Goal: Information Seeking & Learning: Compare options

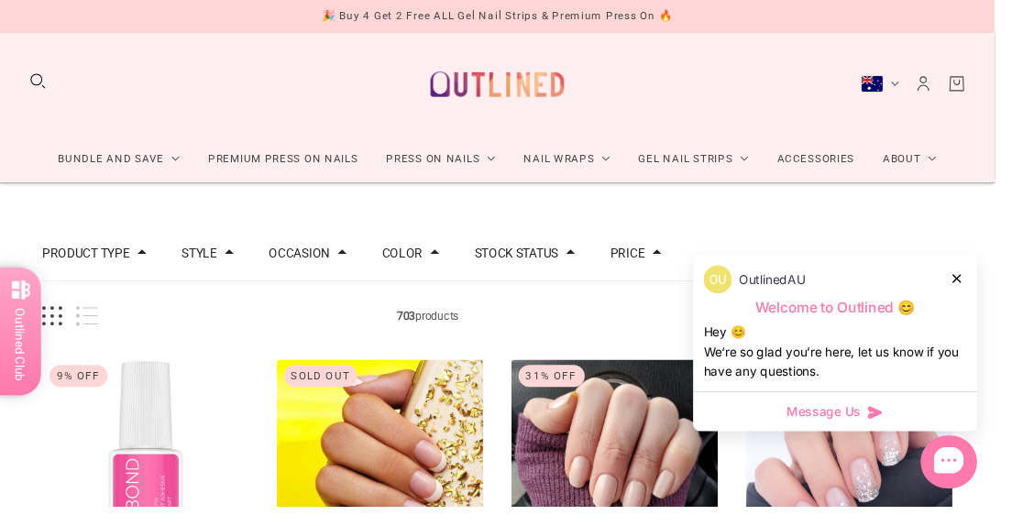
click at [999, 294] on icon at bounding box center [994, 289] width 9 height 9
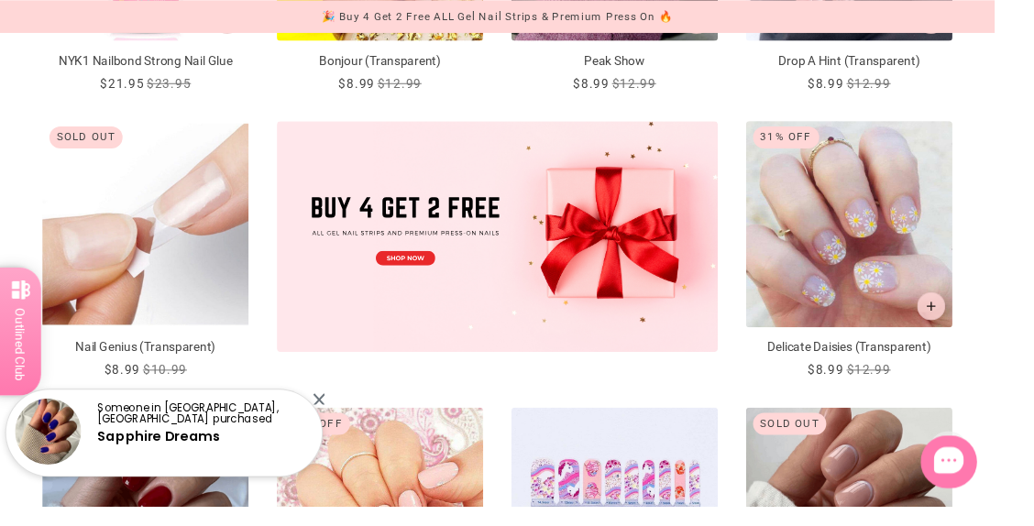
scroll to position [550, 0]
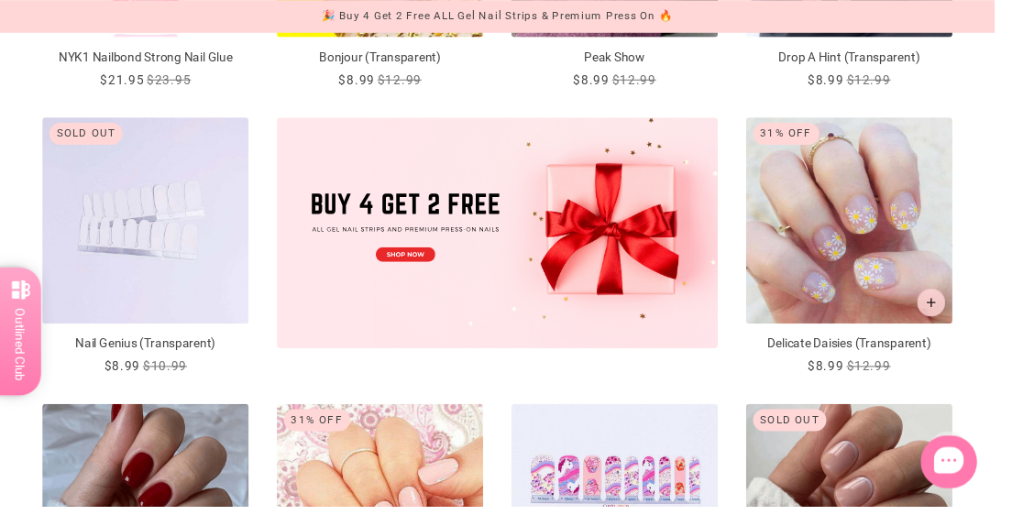
click at [147, 290] on img "Nail Genius (Transparent)" at bounding box center [151, 229] width 214 height 214
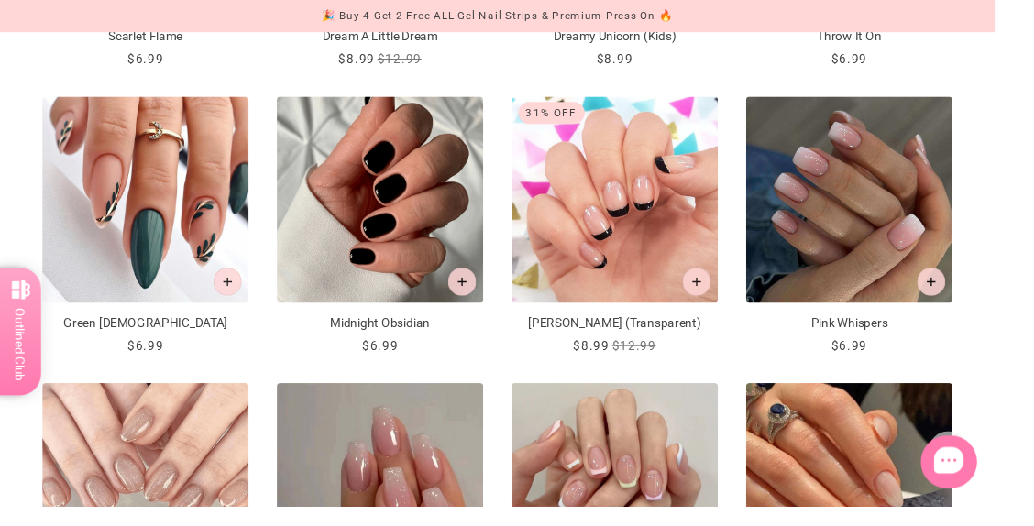
scroll to position [1168, 0]
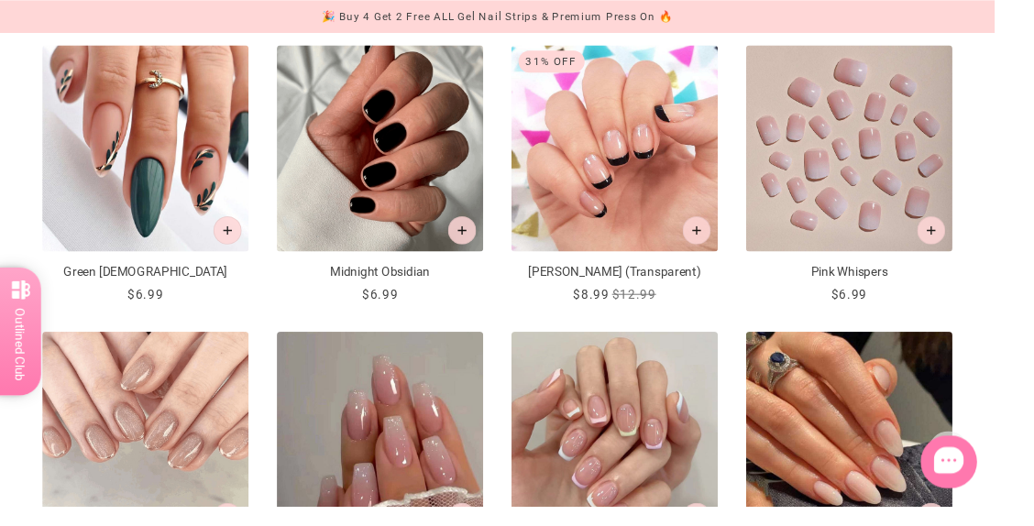
click at [883, 239] on img "Pink Whispers" at bounding box center [882, 154] width 214 height 214
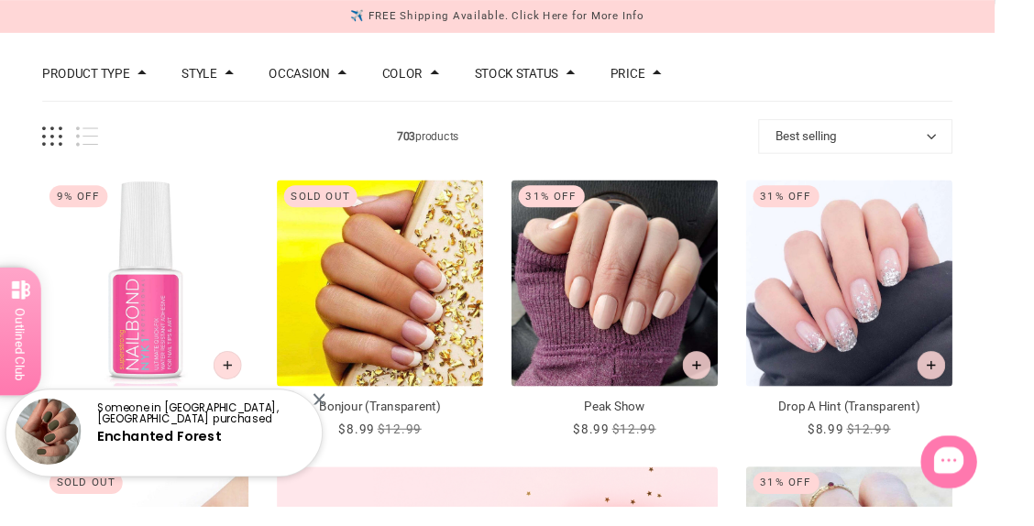
scroll to position [0, 0]
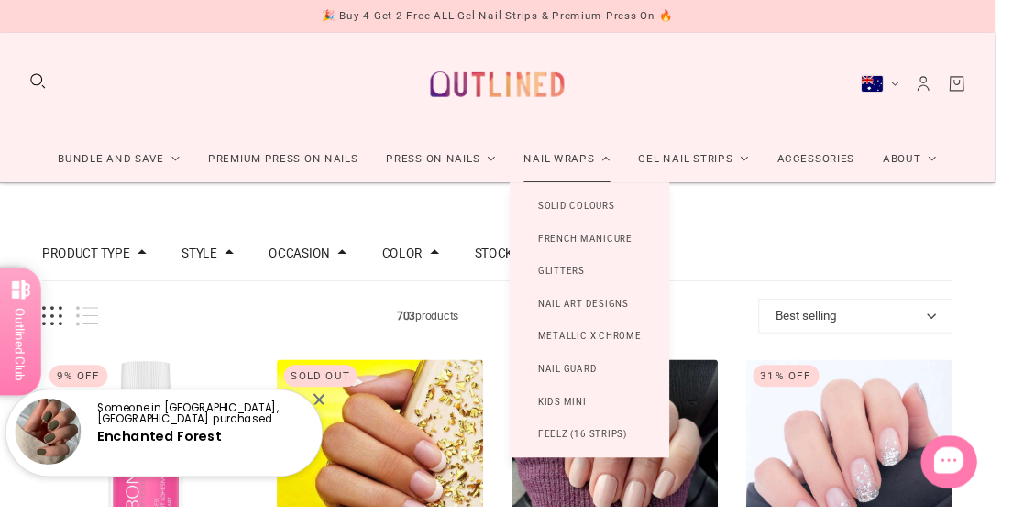
click at [613, 163] on link "Nail Wraps" at bounding box center [589, 165] width 119 height 49
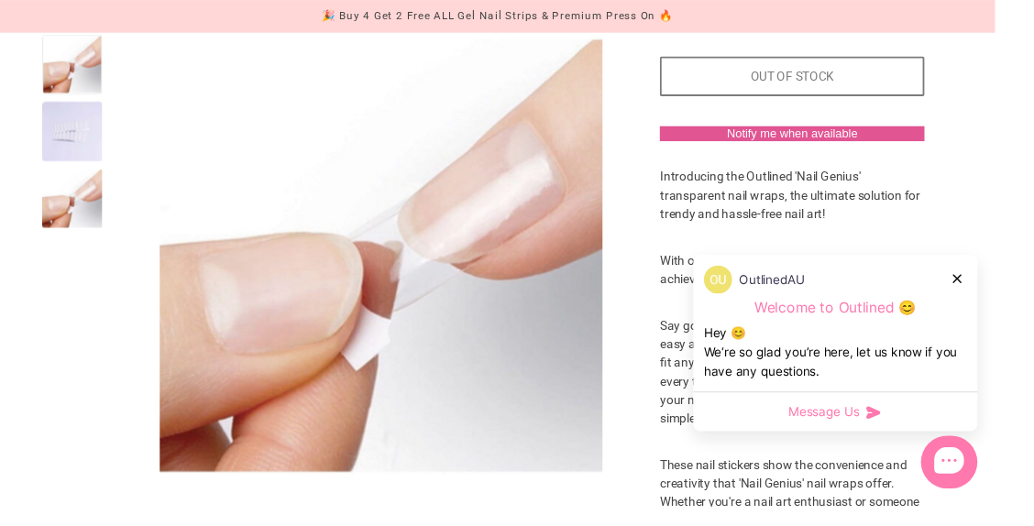
scroll to position [439, 0]
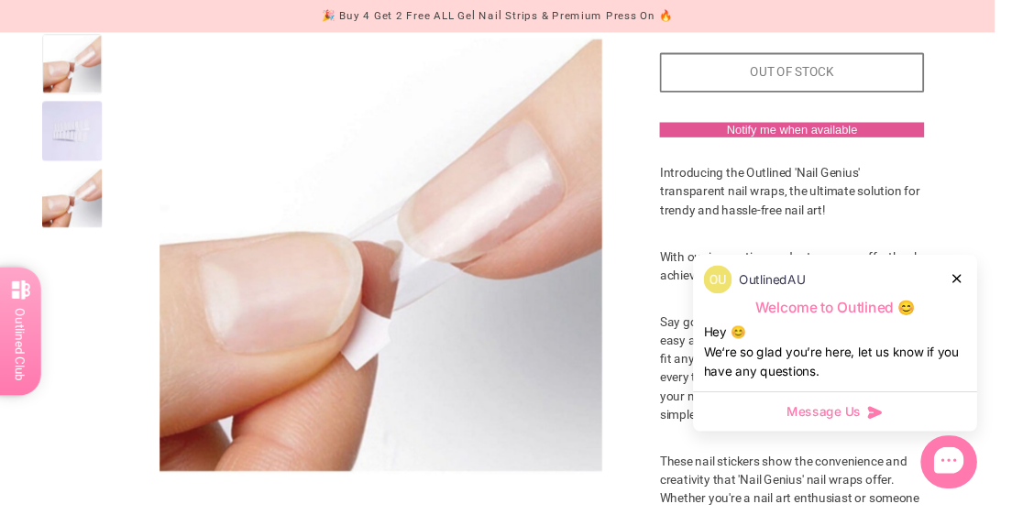
click at [999, 294] on icon at bounding box center [994, 289] width 9 height 9
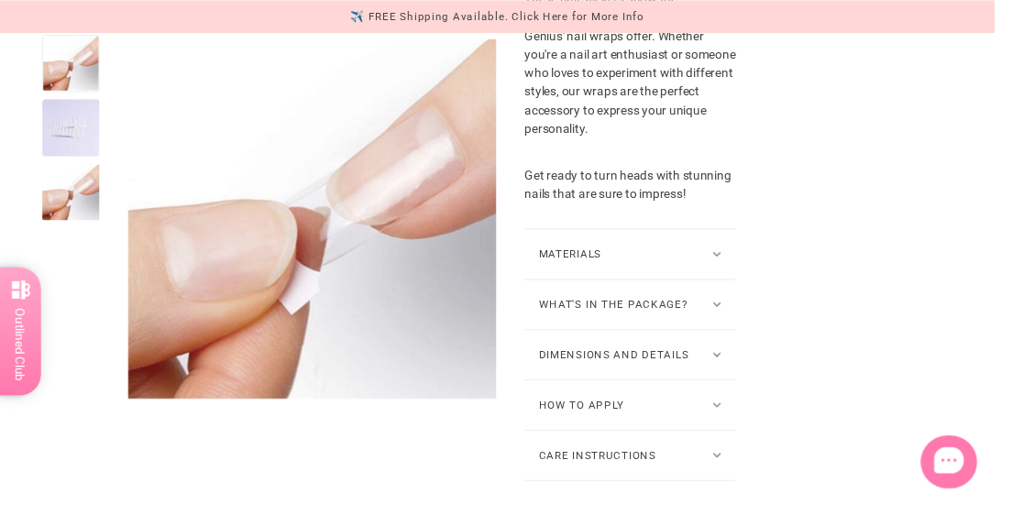
scroll to position [977, 0]
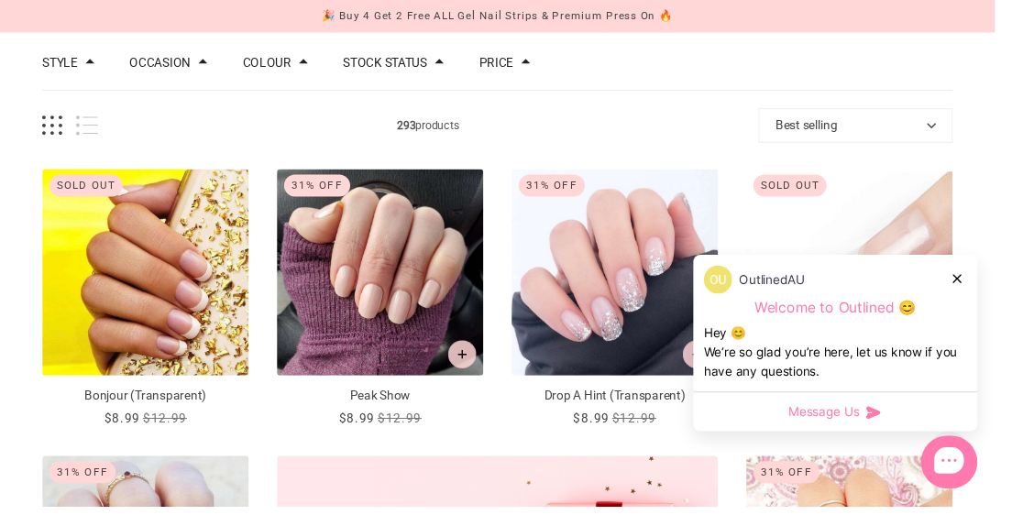
scroll to position [198, 0]
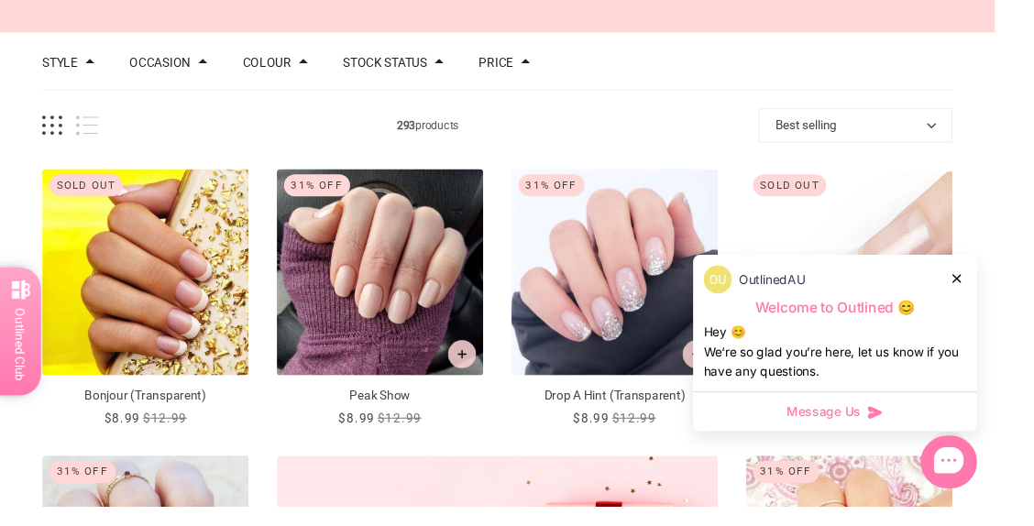
click at [999, 294] on icon at bounding box center [994, 289] width 9 height 9
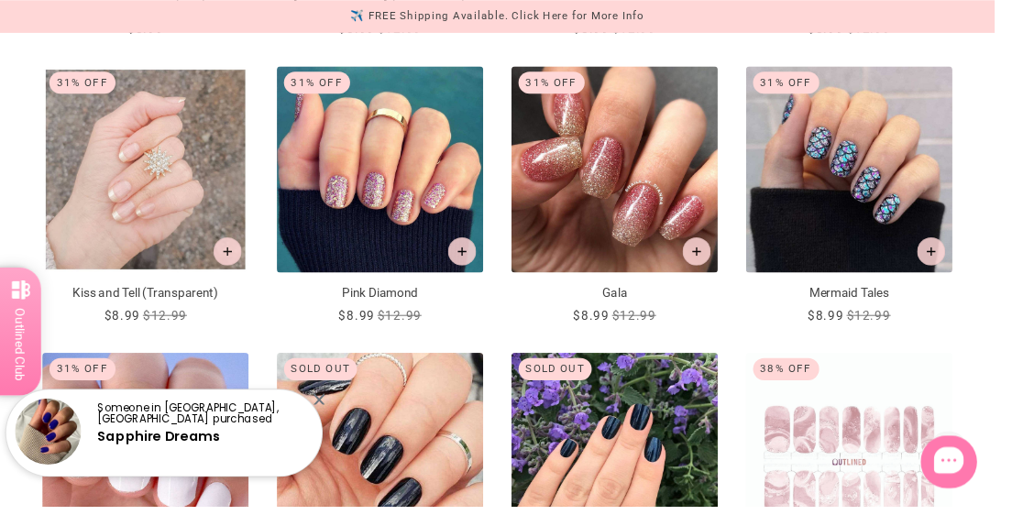
scroll to position [1200, 0]
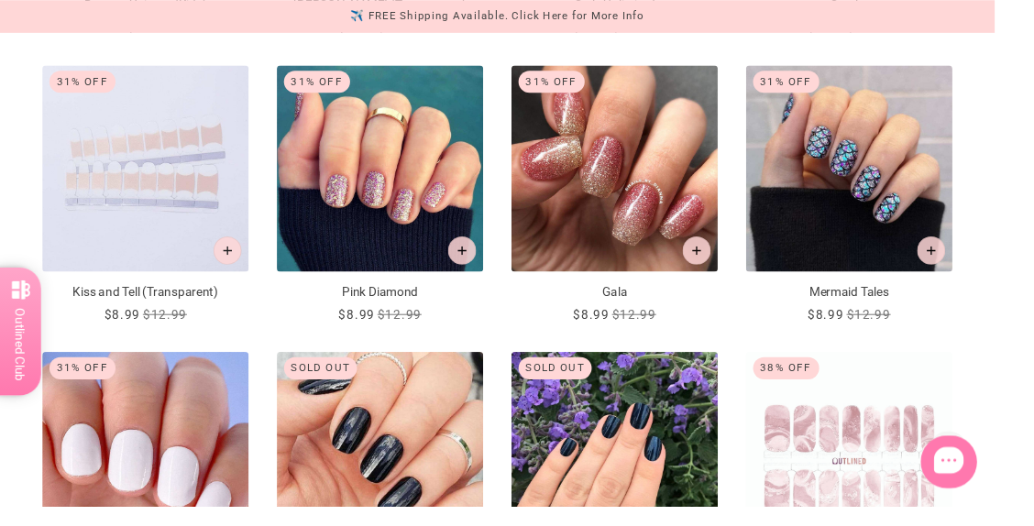
click at [191, 192] on img "Kiss and Tell (Transparent)" at bounding box center [151, 175] width 214 height 214
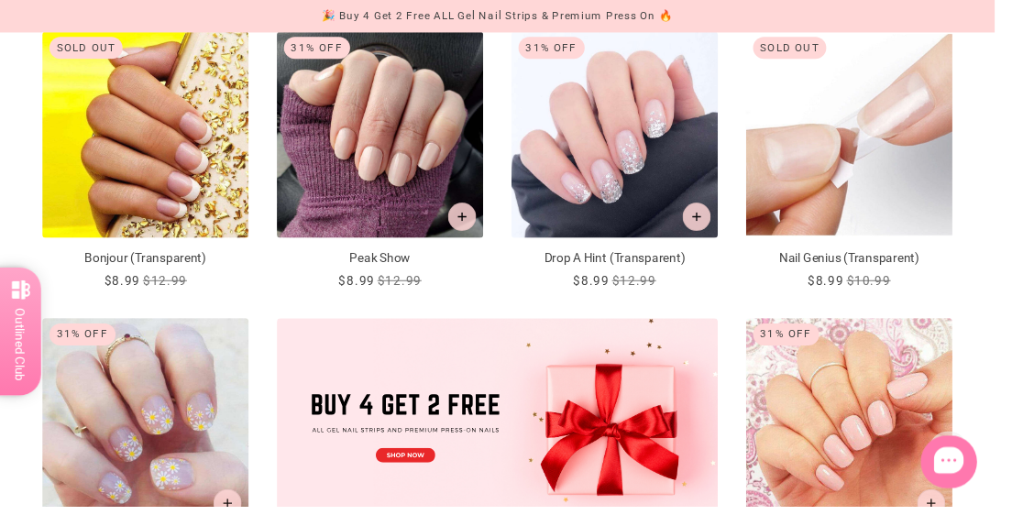
scroll to position [0, 0]
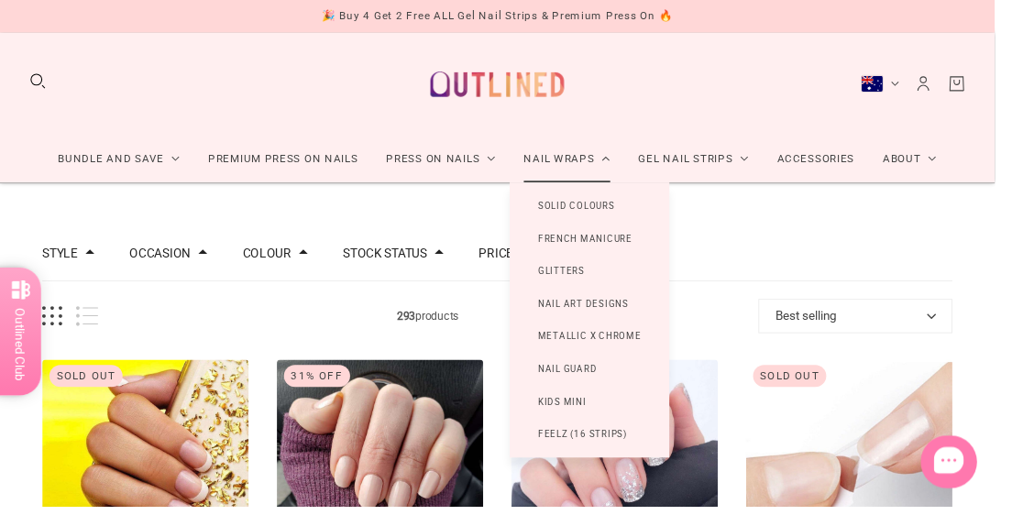
click at [657, 259] on link "French Manicure" at bounding box center [608, 248] width 157 height 34
click at [659, 256] on link "French Manicure" at bounding box center [608, 248] width 157 height 34
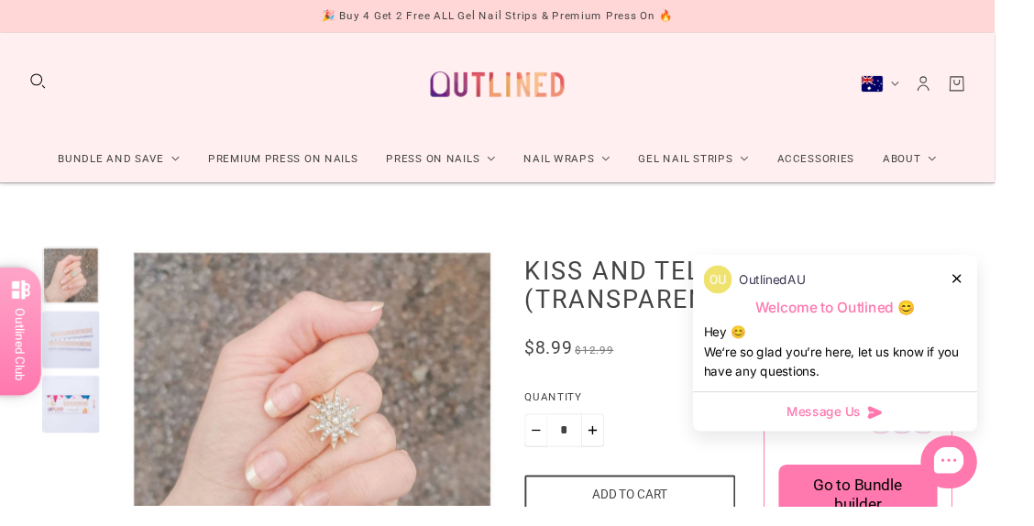
click at [68, 358] on div at bounding box center [74, 353] width 60 height 60
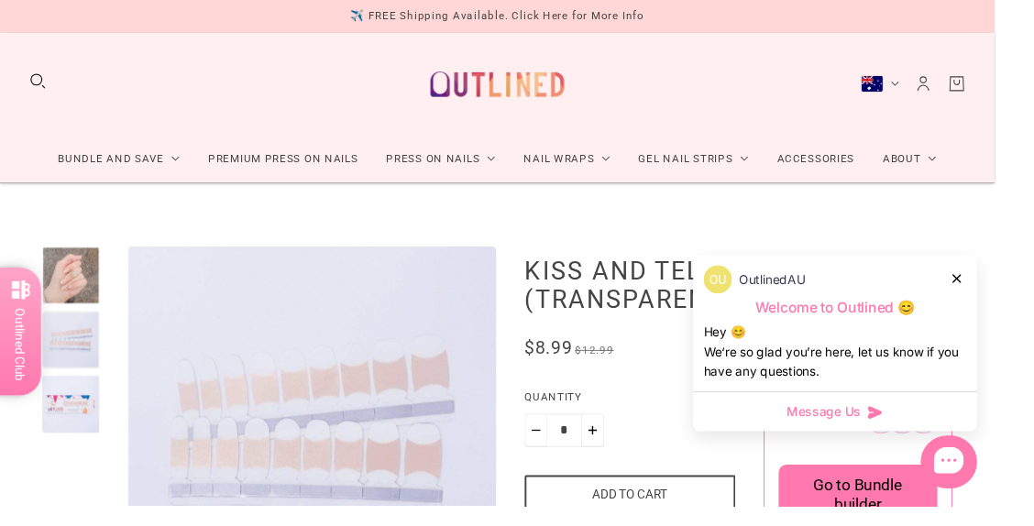
click at [83, 433] on div at bounding box center [74, 420] width 60 height 60
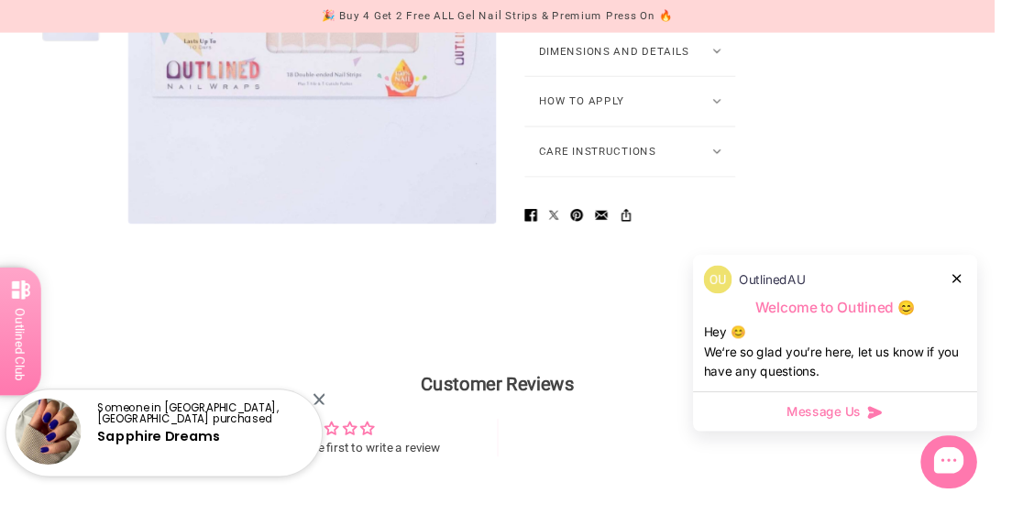
scroll to position [1451, 0]
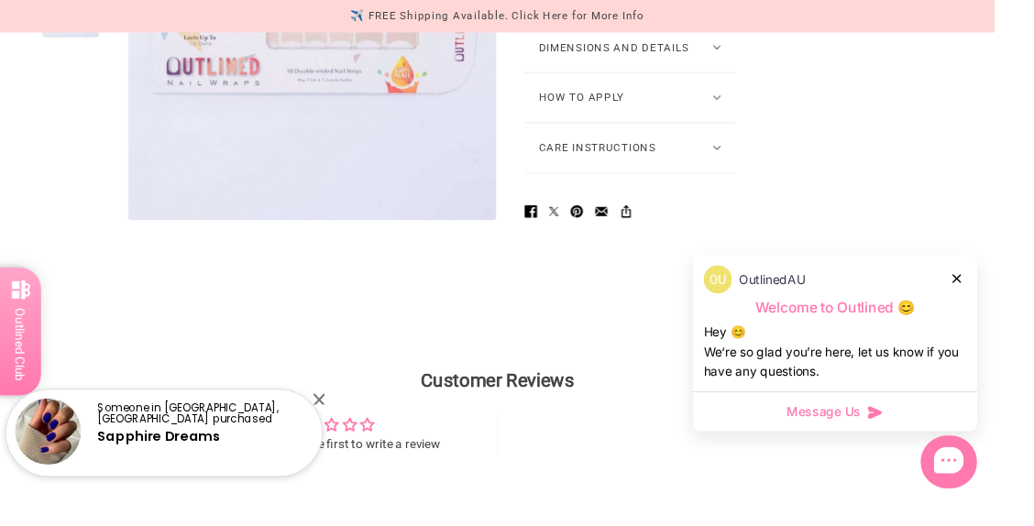
click at [731, 75] on button "Dimensions and Details" at bounding box center [654, 49] width 219 height 51
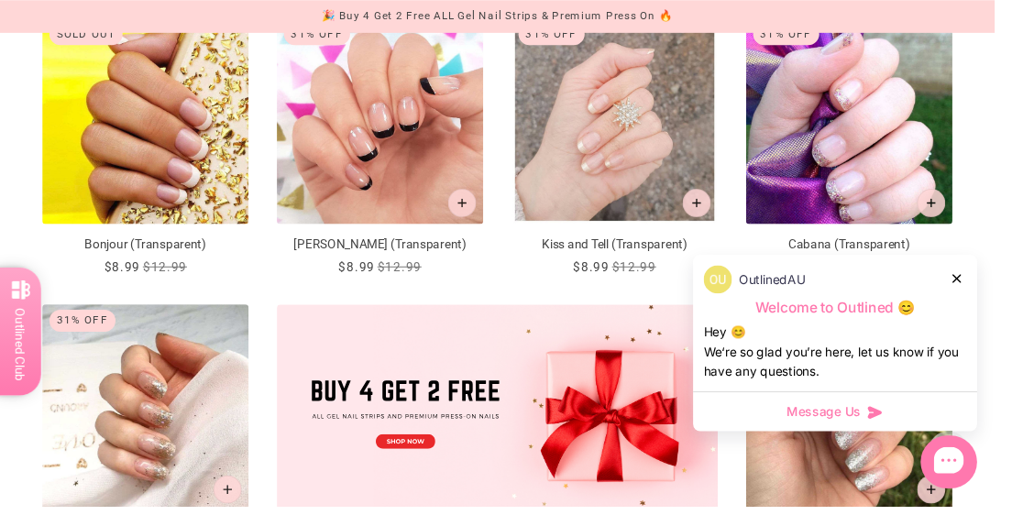
scroll to position [356, 0]
click at [999, 294] on icon at bounding box center [994, 289] width 9 height 9
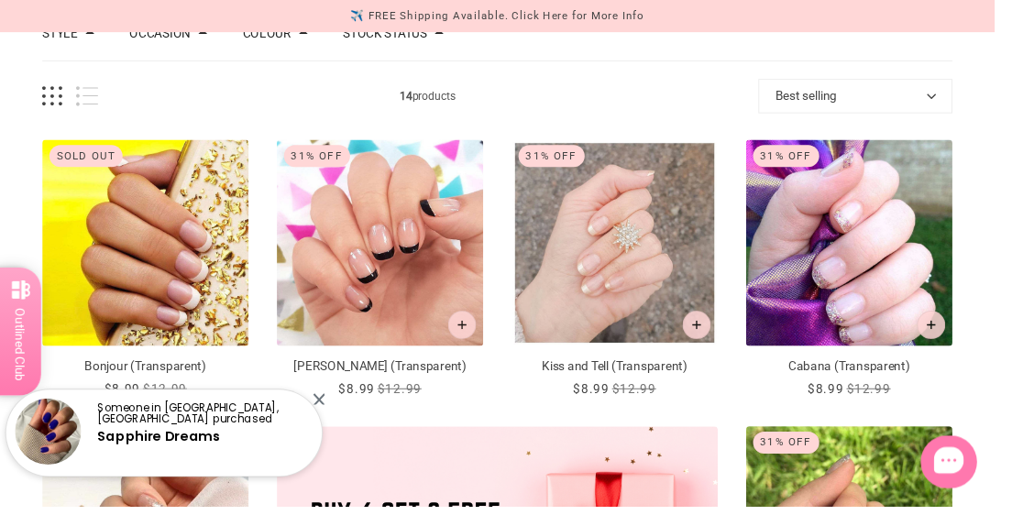
scroll to position [0, 0]
